Goal: Information Seeking & Learning: Learn about a topic

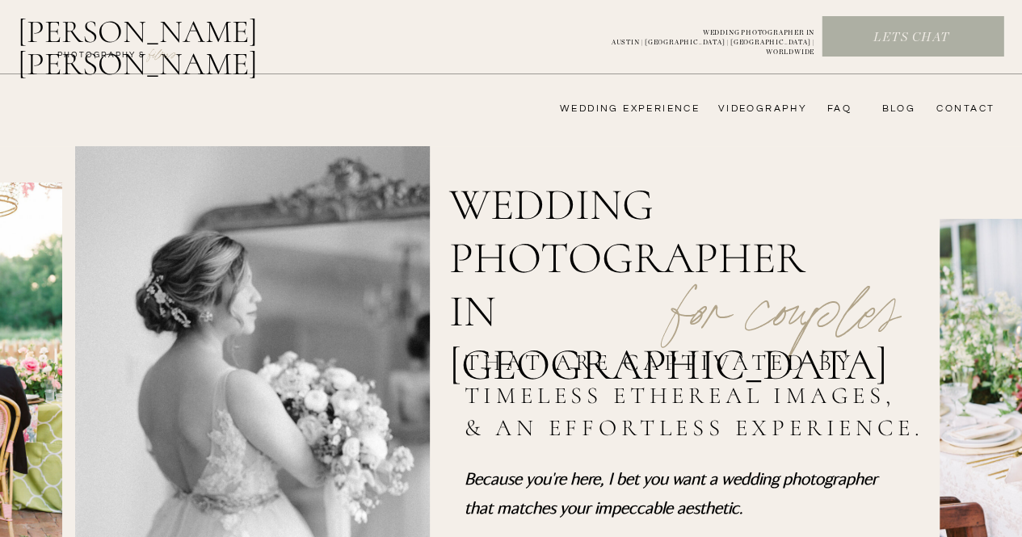
click at [837, 107] on nav "FAQ" at bounding box center [835, 109] width 32 height 13
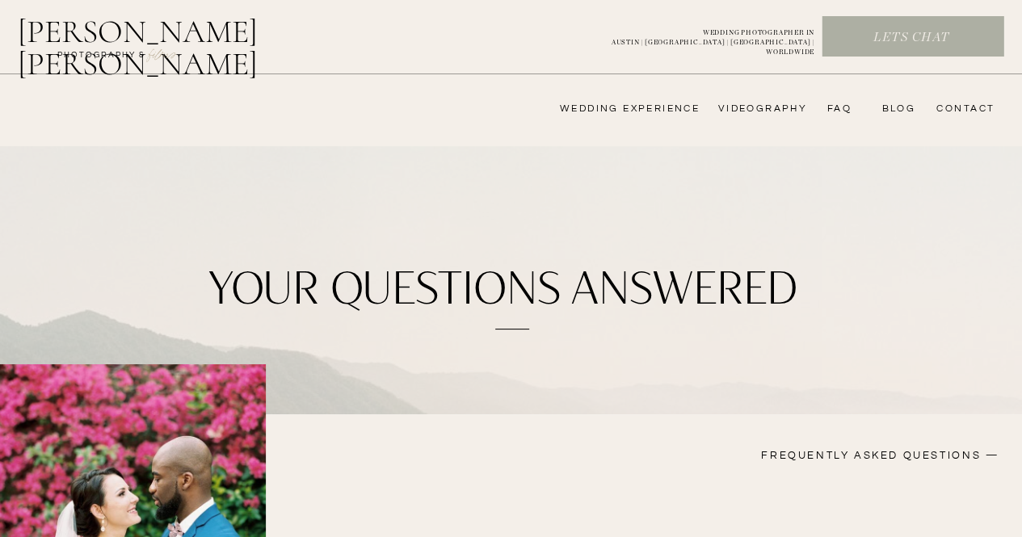
click at [667, 103] on nav "wedding experience" at bounding box center [618, 109] width 162 height 13
